Goal: Navigation & Orientation: Understand site structure

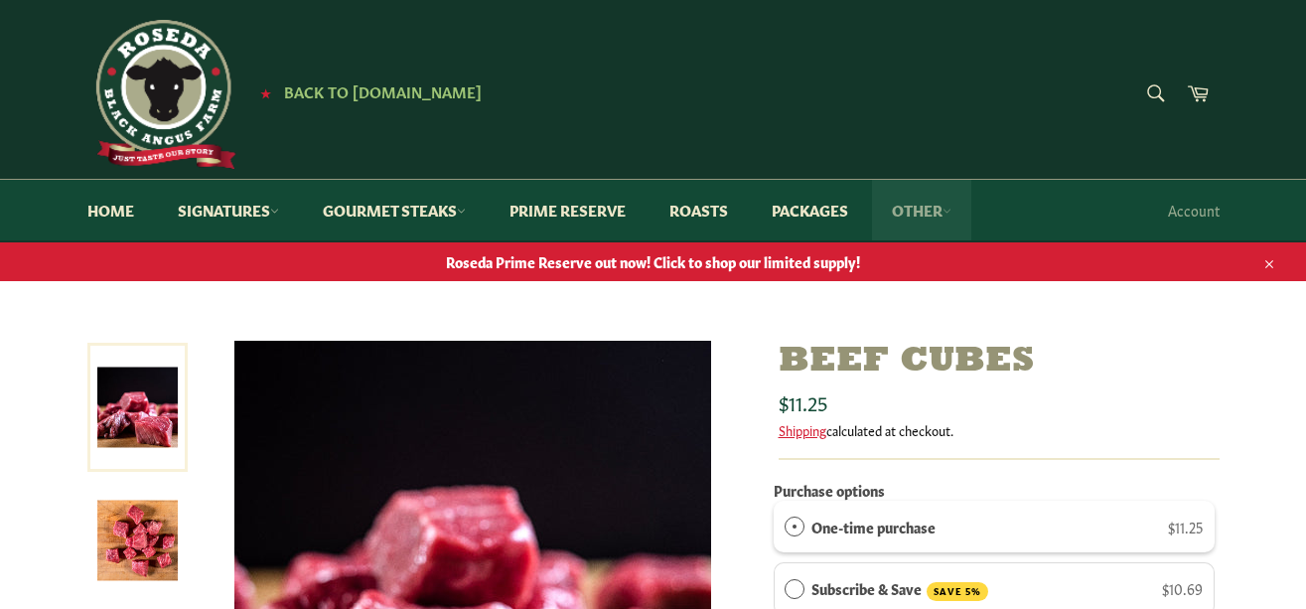
click at [949, 209] on link "Other" at bounding box center [921, 210] width 99 height 61
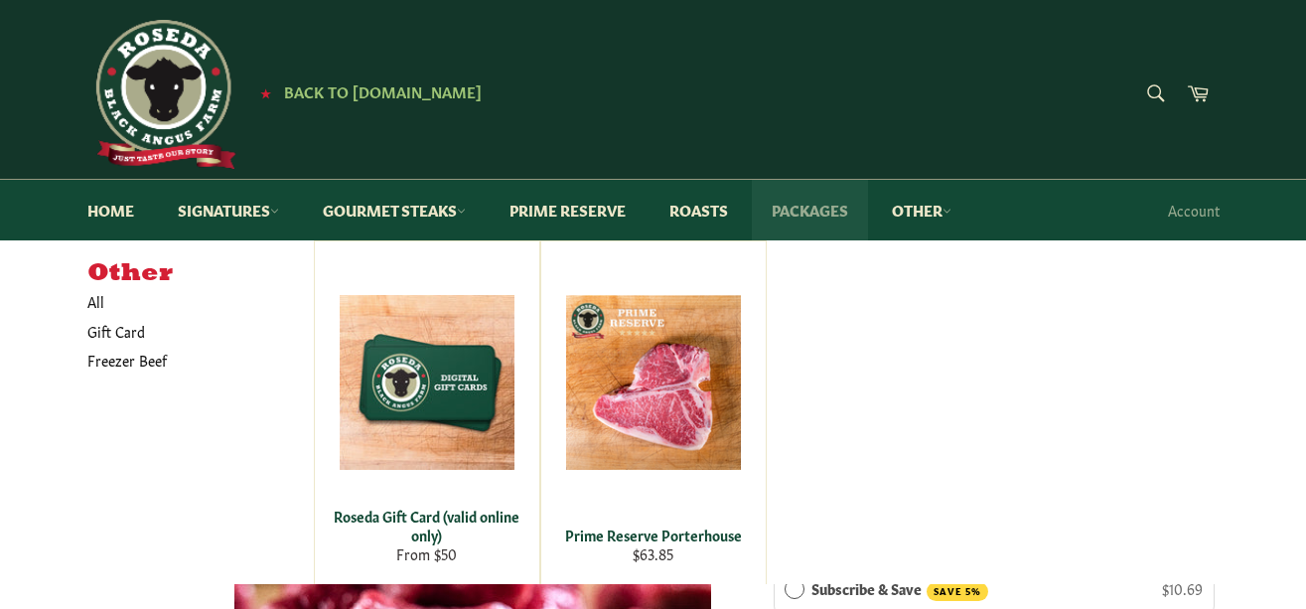
click at [827, 205] on link "Packages" at bounding box center [810, 210] width 116 height 61
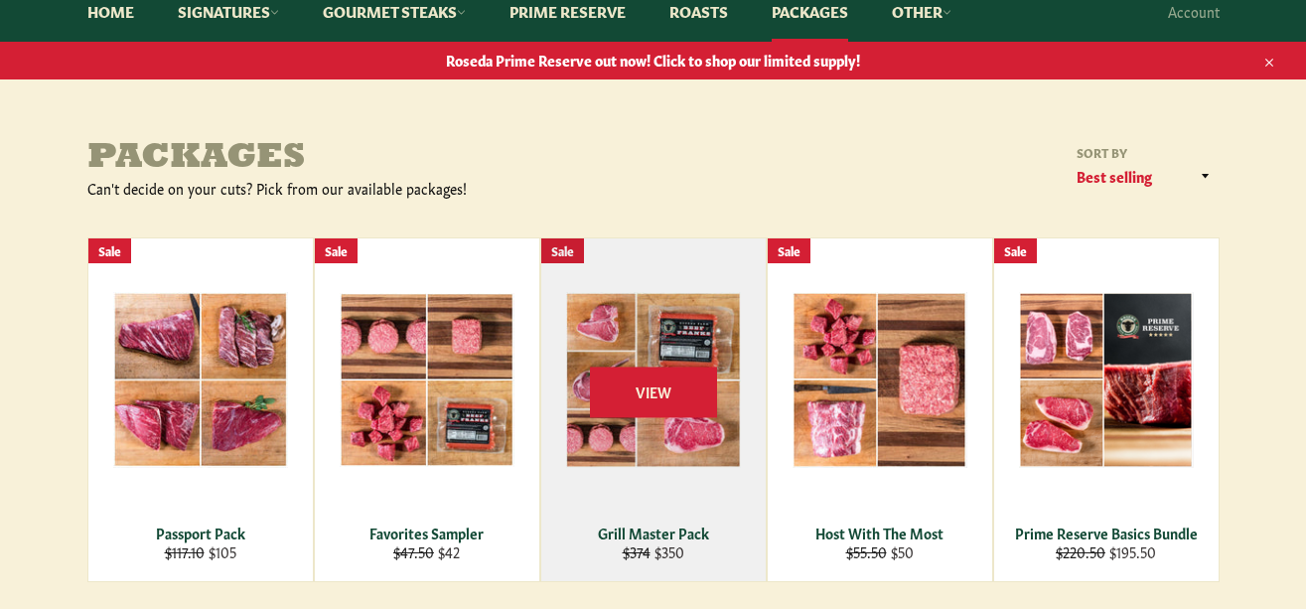
scroll to position [99, 0]
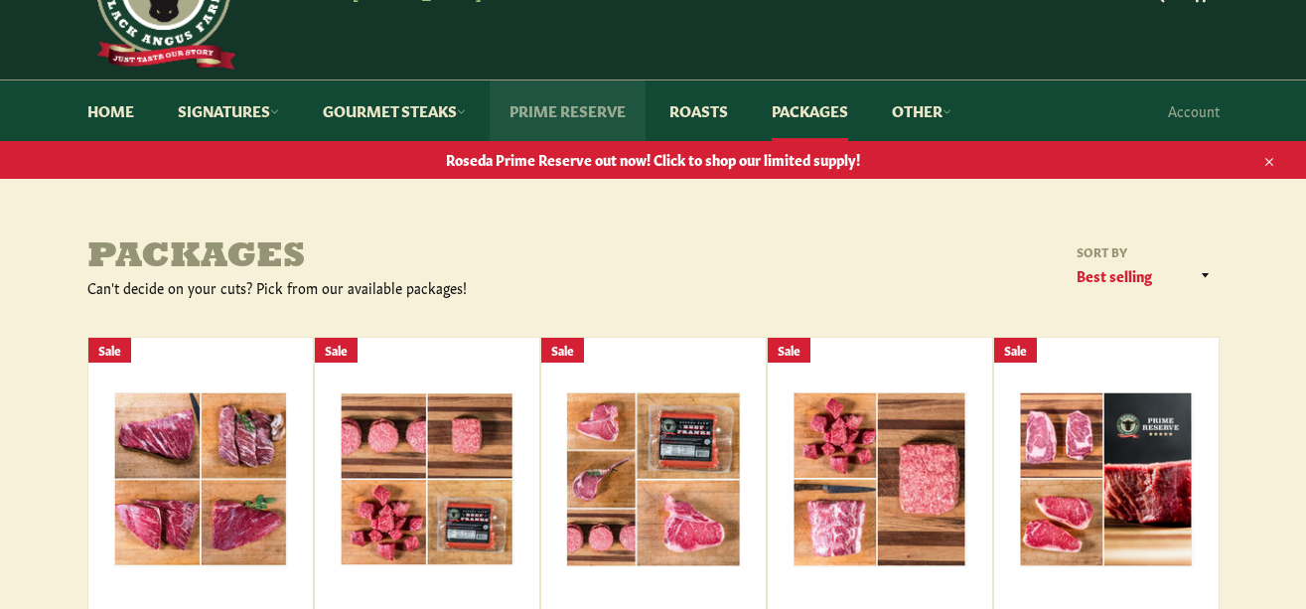
click at [561, 110] on link "Prime Reserve" at bounding box center [568, 110] width 156 height 61
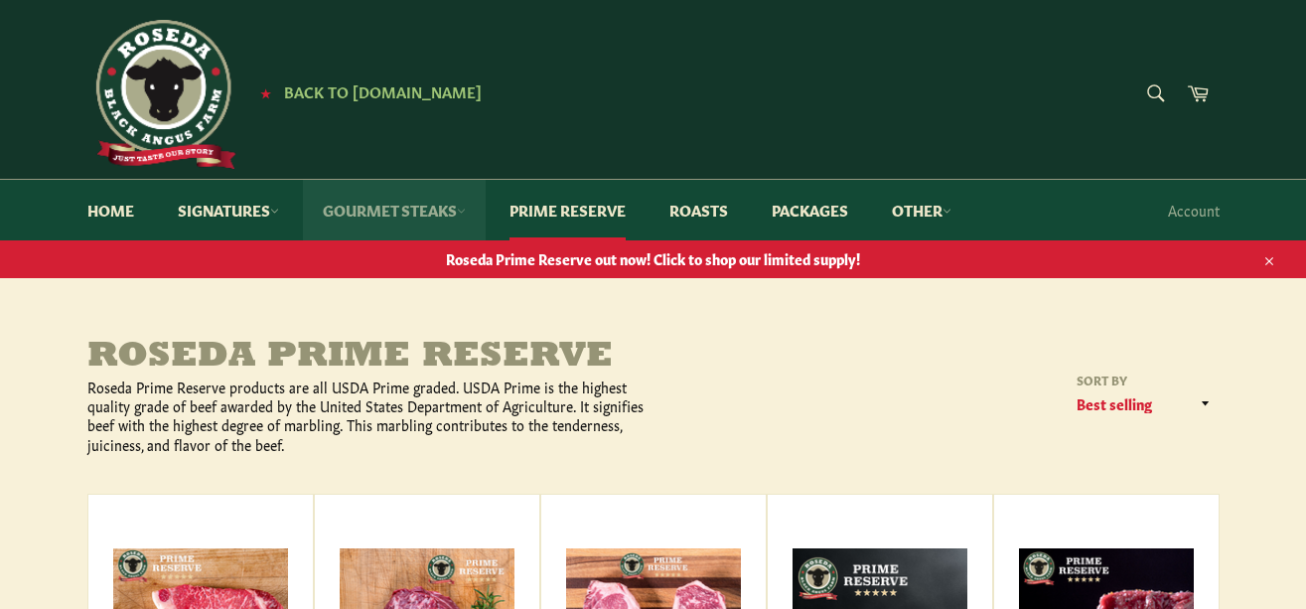
click at [370, 215] on link "Gourmet Steaks" at bounding box center [394, 210] width 183 height 61
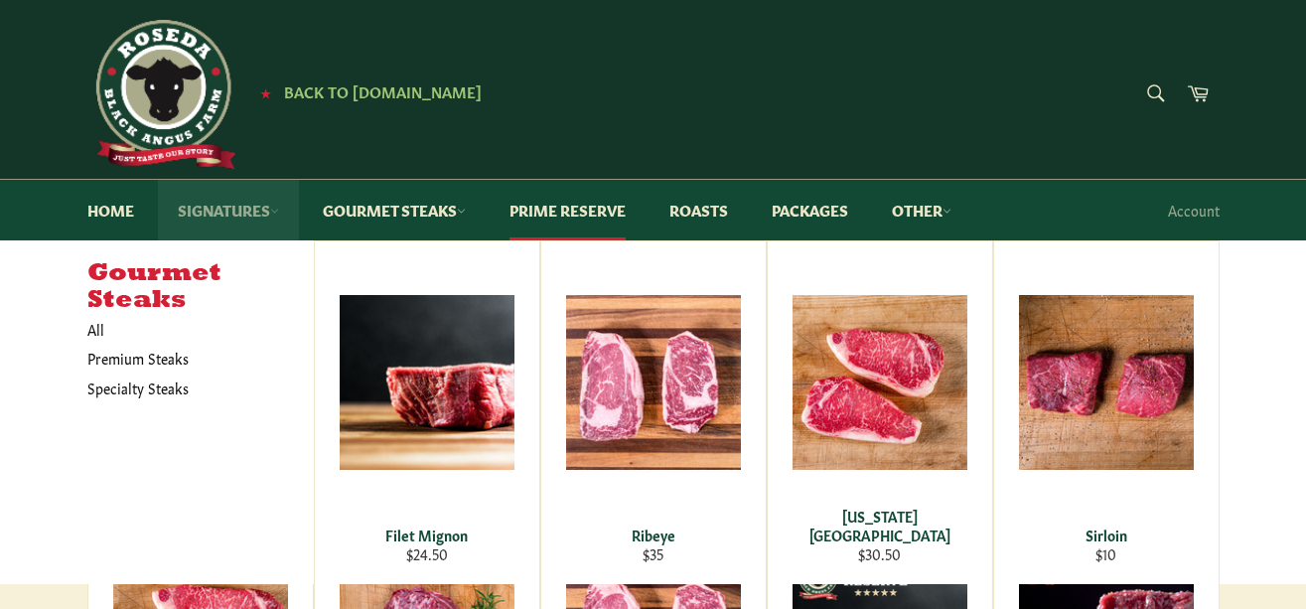
click at [240, 205] on link "Signatures" at bounding box center [228, 210] width 141 height 61
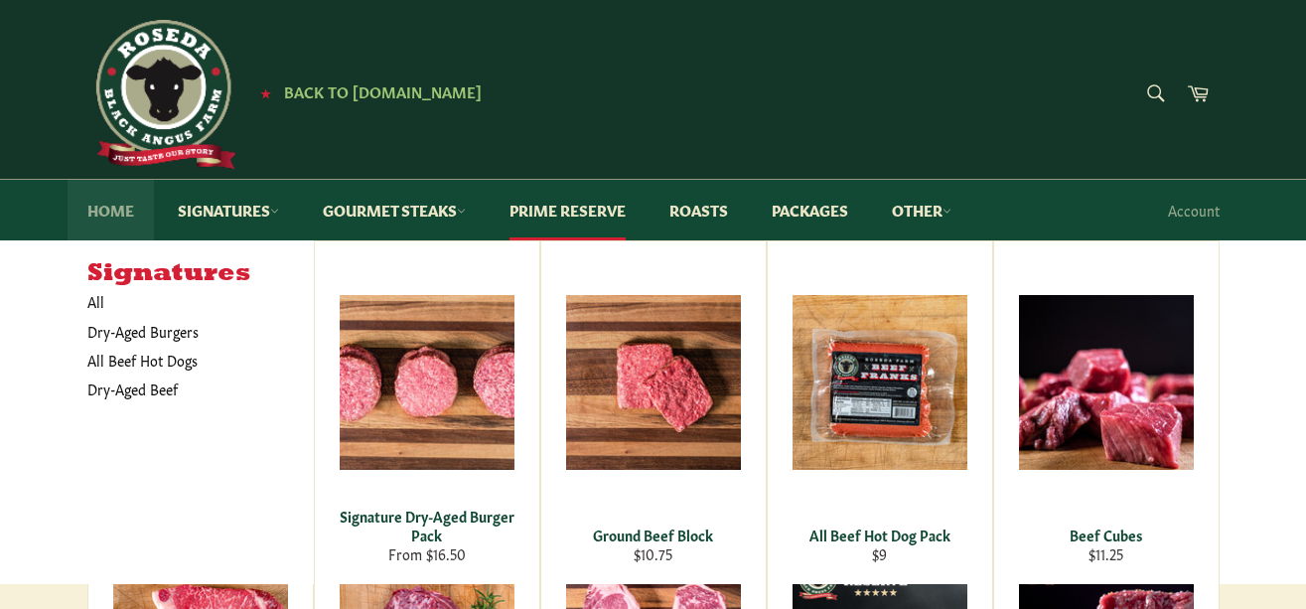
click at [125, 210] on link "Home" at bounding box center [111, 210] width 86 height 61
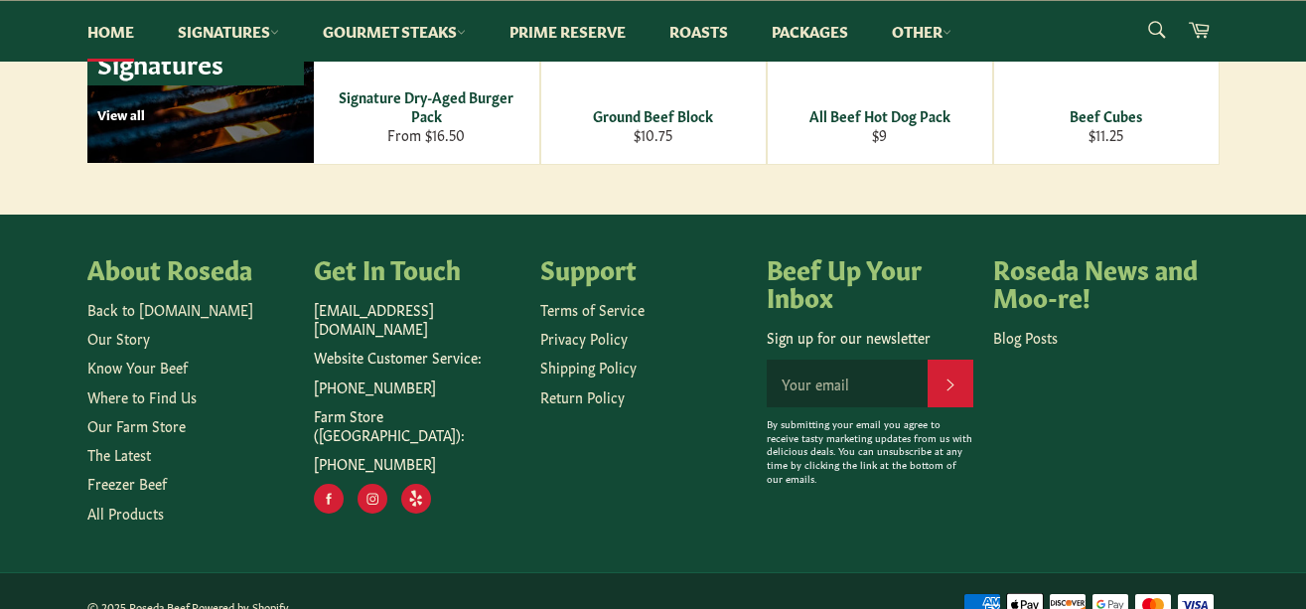
scroll to position [3062, 0]
